Goal: Task Accomplishment & Management: Manage account settings

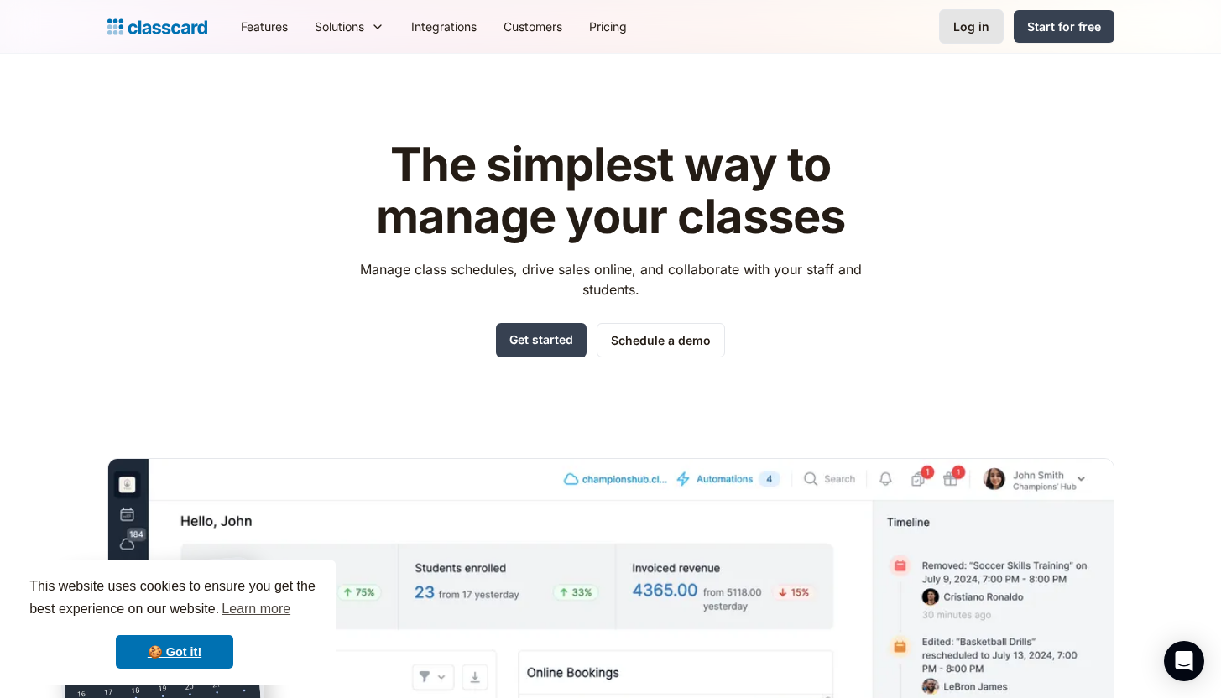
click at [975, 31] on div "Log in" at bounding box center [971, 27] width 36 height 18
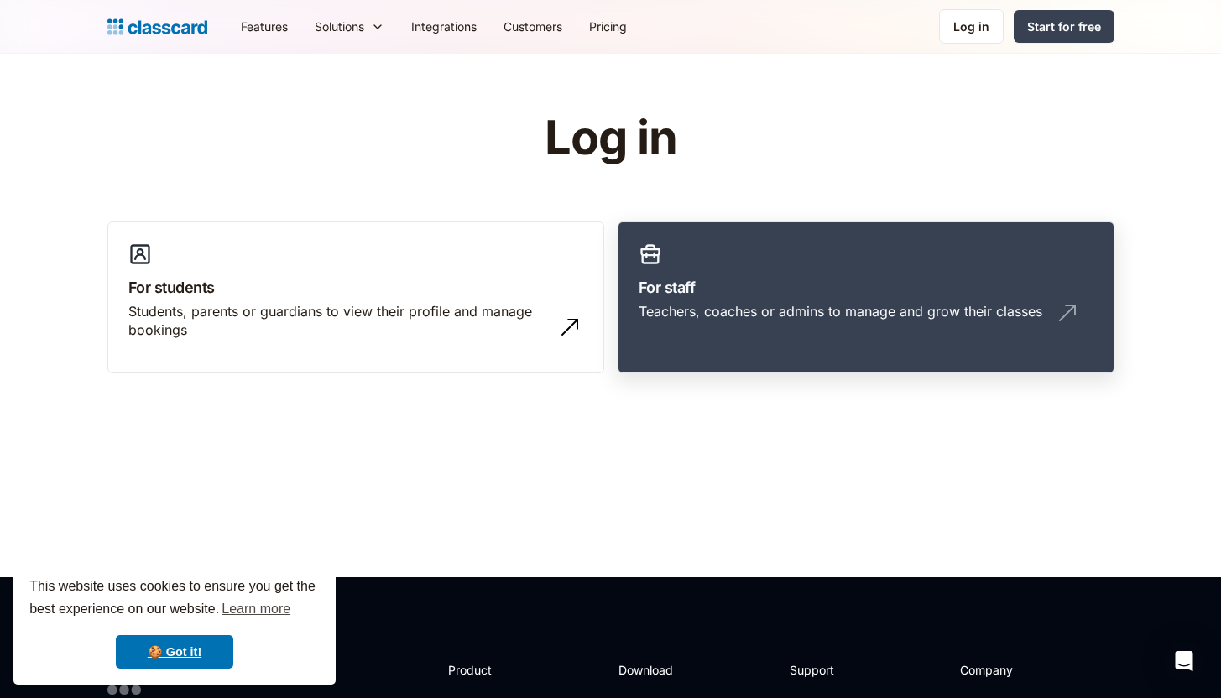
click at [810, 281] on h3 "For staff" at bounding box center [866, 287] width 455 height 23
